Goal: Transaction & Acquisition: Obtain resource

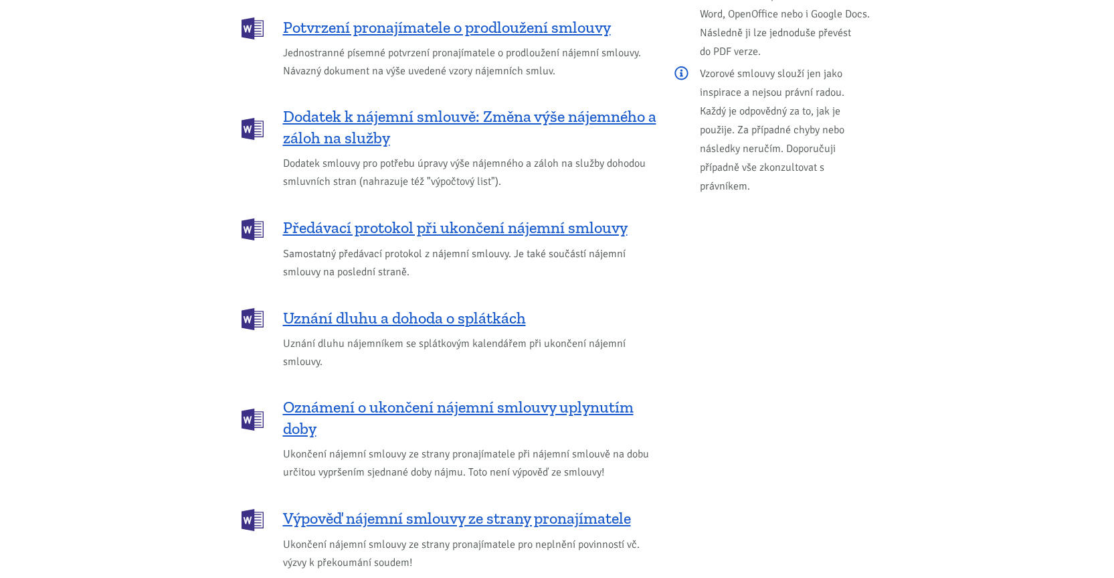
scroll to position [1673, 0]
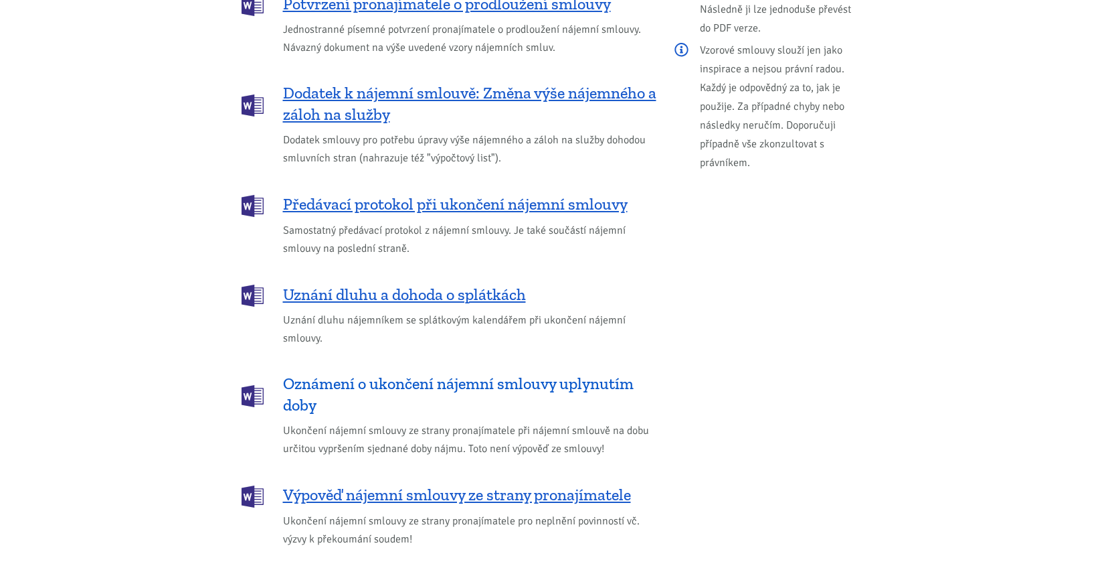
click at [487, 373] on span "Oznámení o ukončení nájemní smlouvy uplynutím doby" at bounding box center [469, 394] width 373 height 43
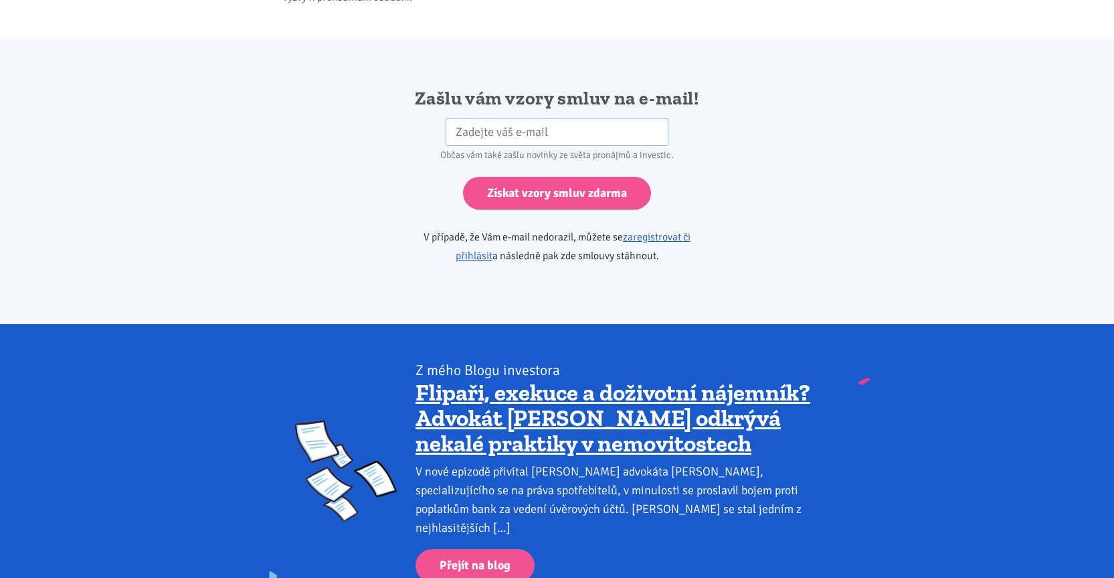
scroll to position [2235, 0]
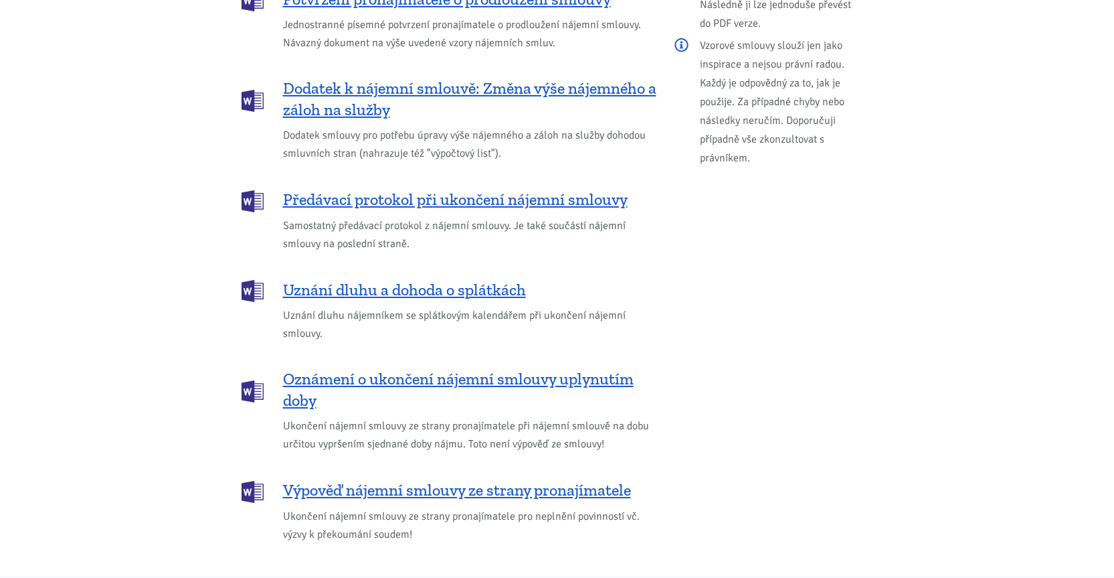
scroll to position [1673, 0]
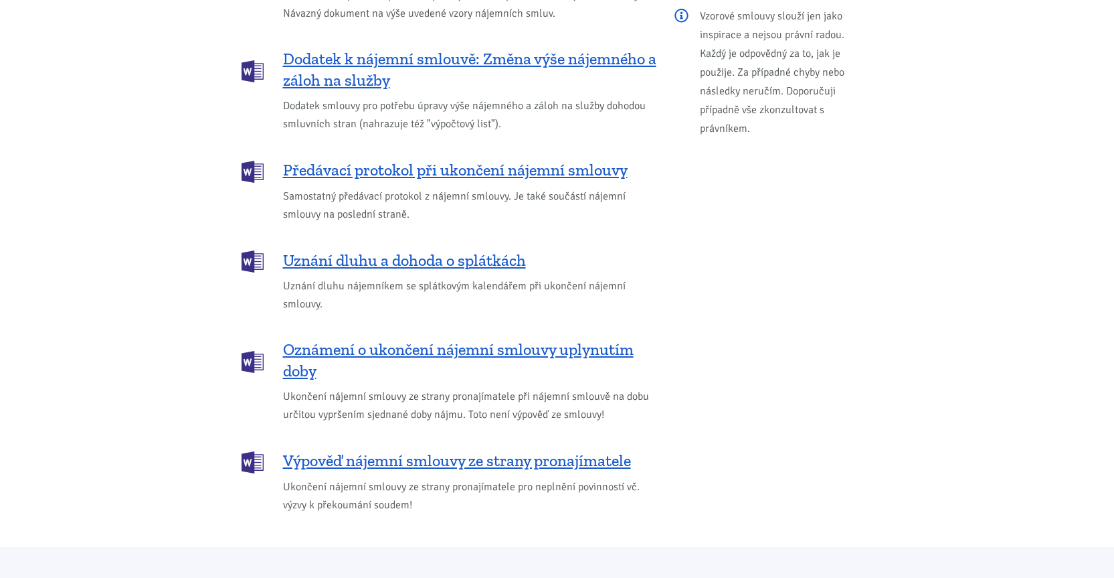
scroll to position [1740, 0]
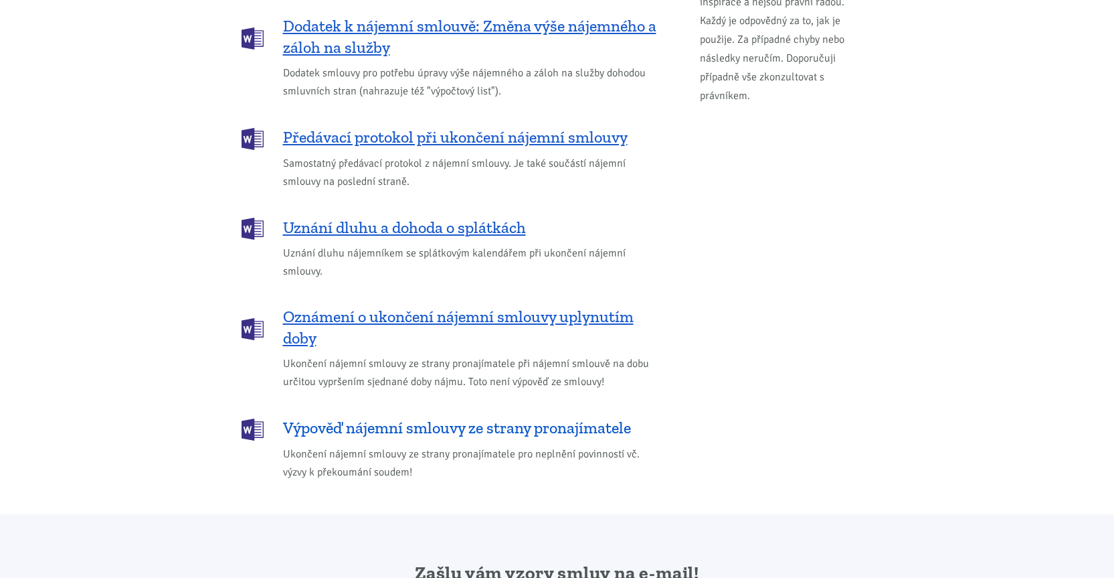
click at [416, 417] on span "Výpověď nájemní smlouvy ze strany pronajímatele" at bounding box center [457, 427] width 348 height 21
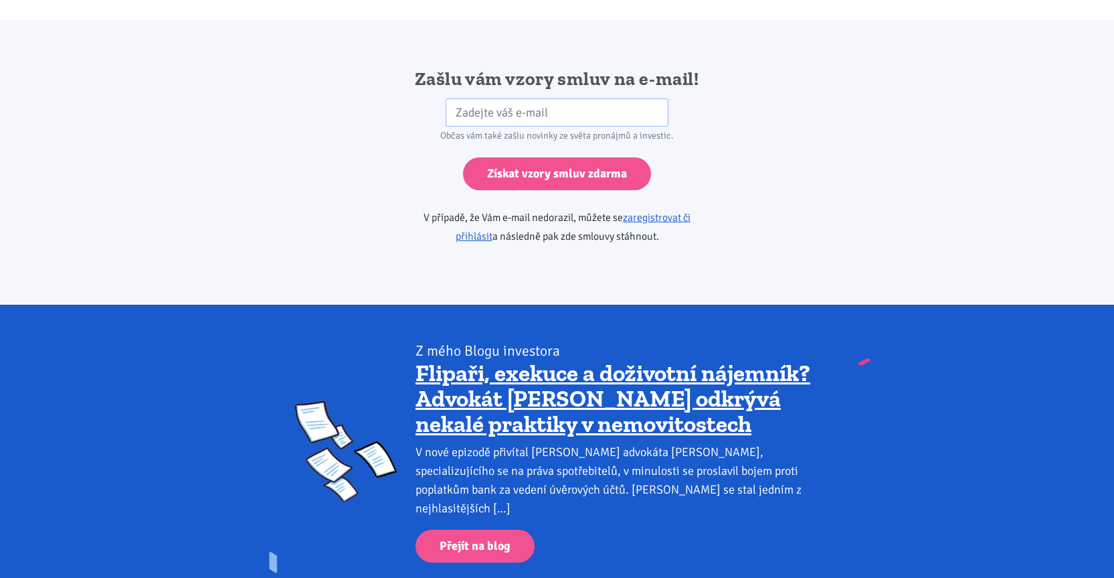
scroll to position [2235, 0]
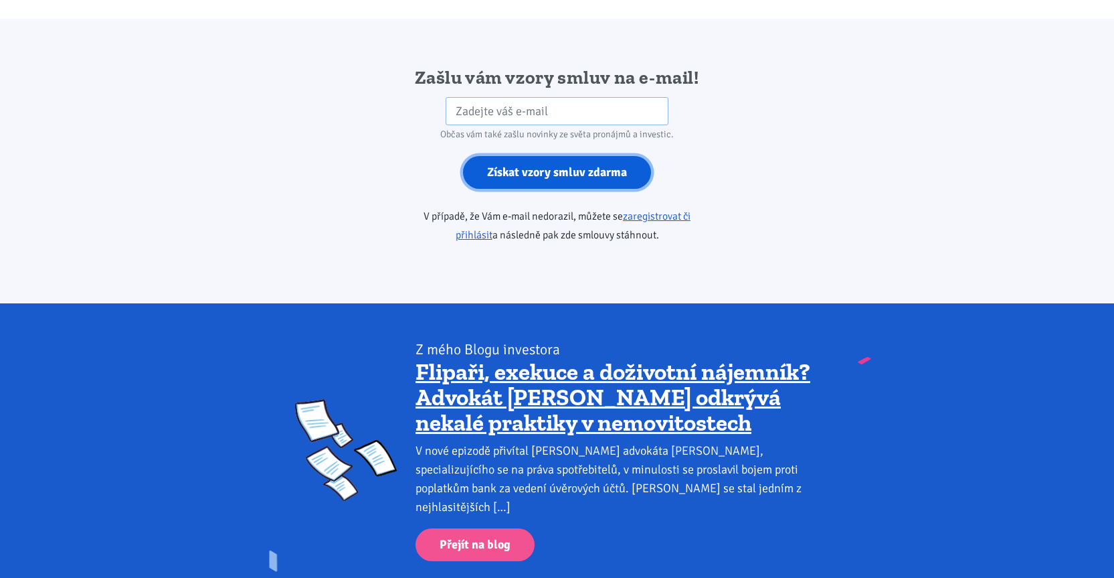
click at [544, 157] on input "Získat vzory smluv zdarma" at bounding box center [557, 172] width 188 height 33
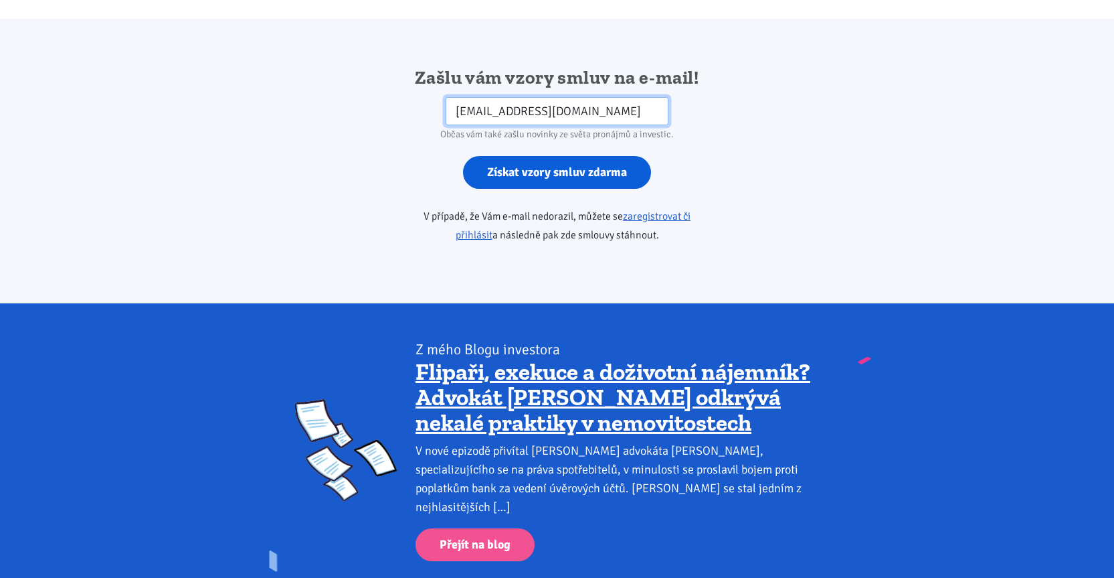
type input "[EMAIL_ADDRESS][DOMAIN_NAME]"
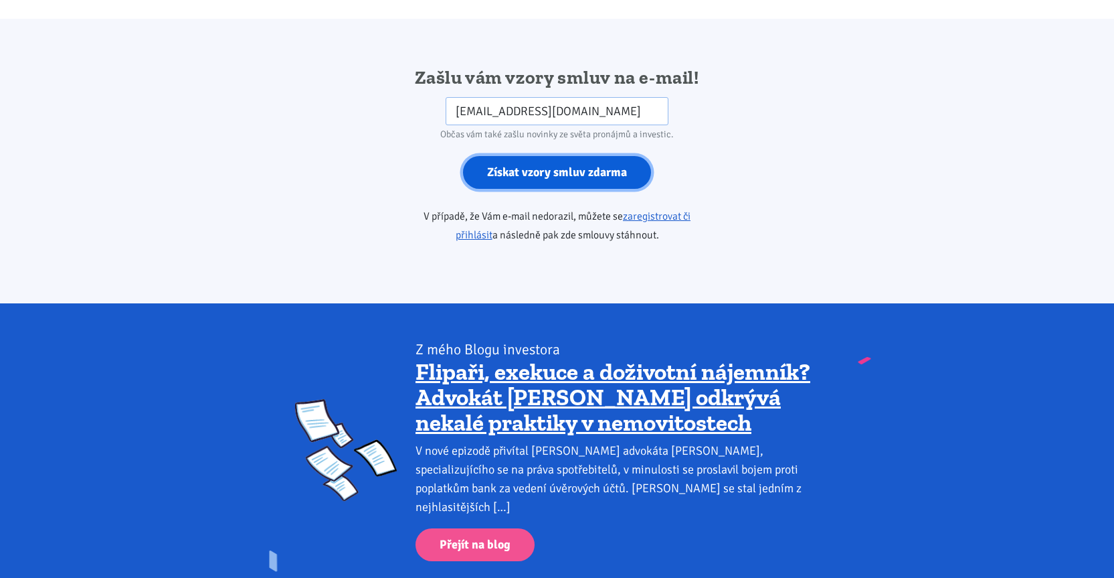
click at [543, 156] on input "Získat vzory smluv zdarma" at bounding box center [557, 172] width 188 height 33
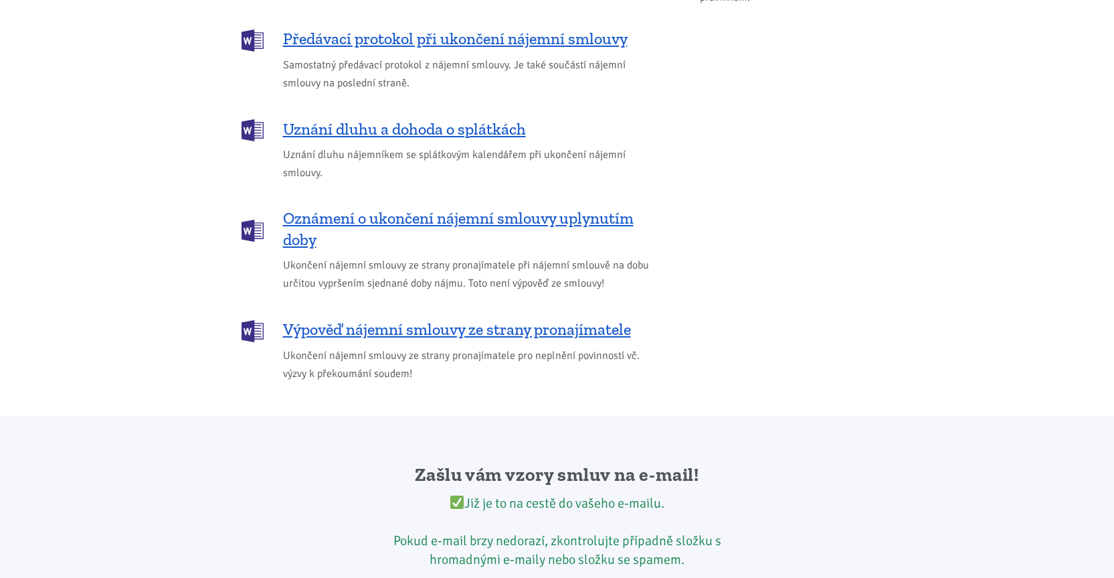
scroll to position [1807, 0]
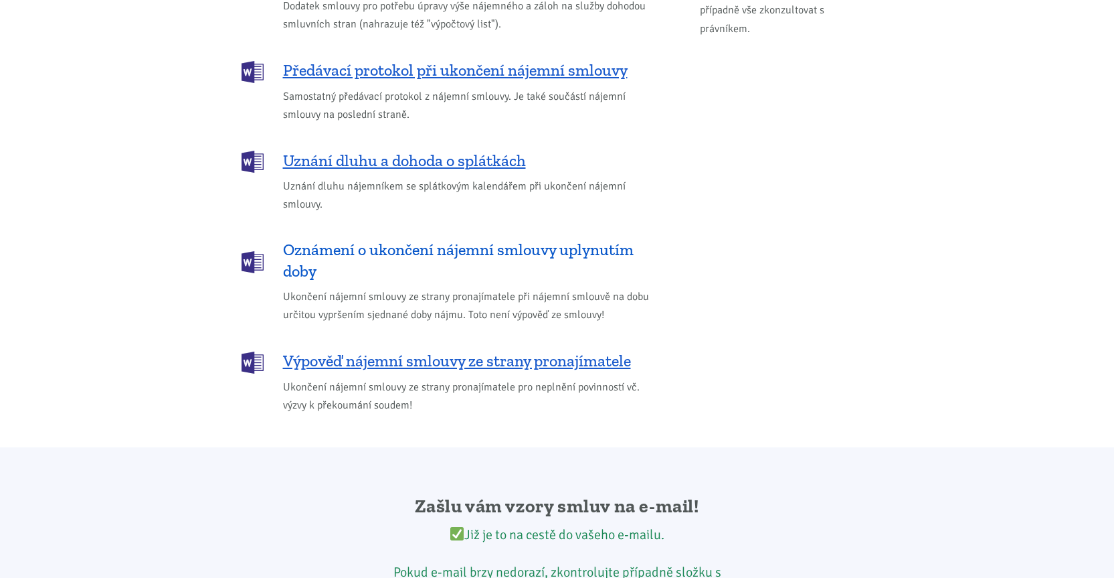
click at [485, 239] on span "Oznámení o ukončení nájemní smlouvy uplynutím doby" at bounding box center [469, 260] width 373 height 43
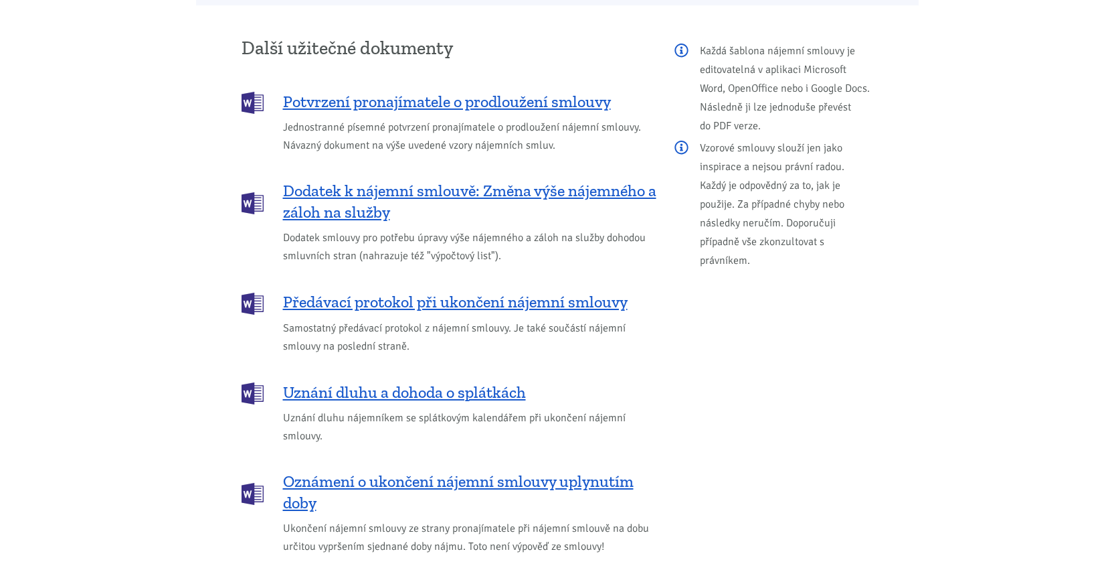
scroll to position [1566, 0]
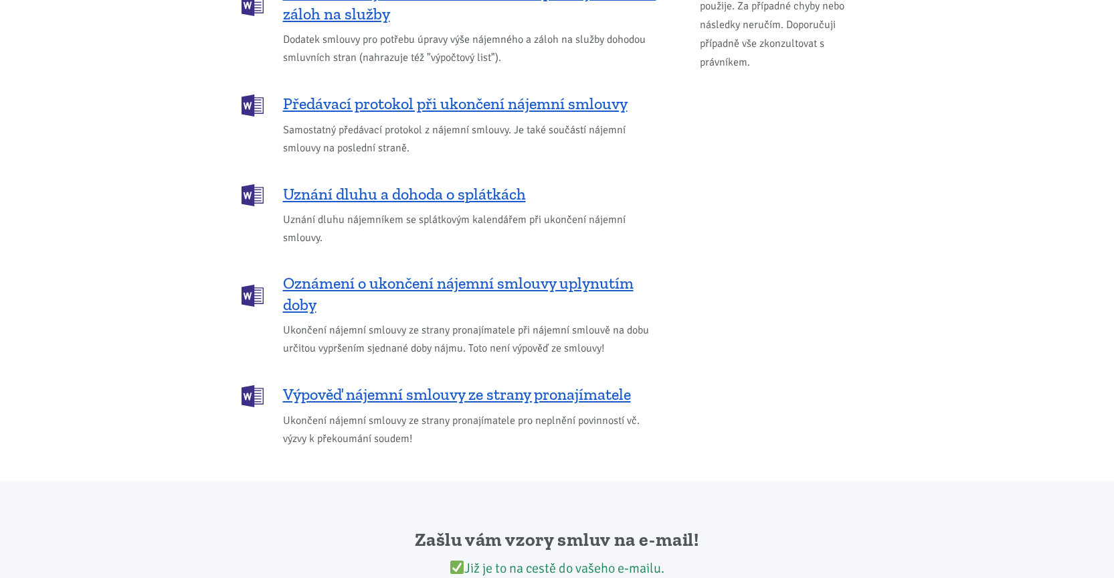
scroll to position [1807, 0]
